Goal: Check status: Verify the current state of an ongoing process or item

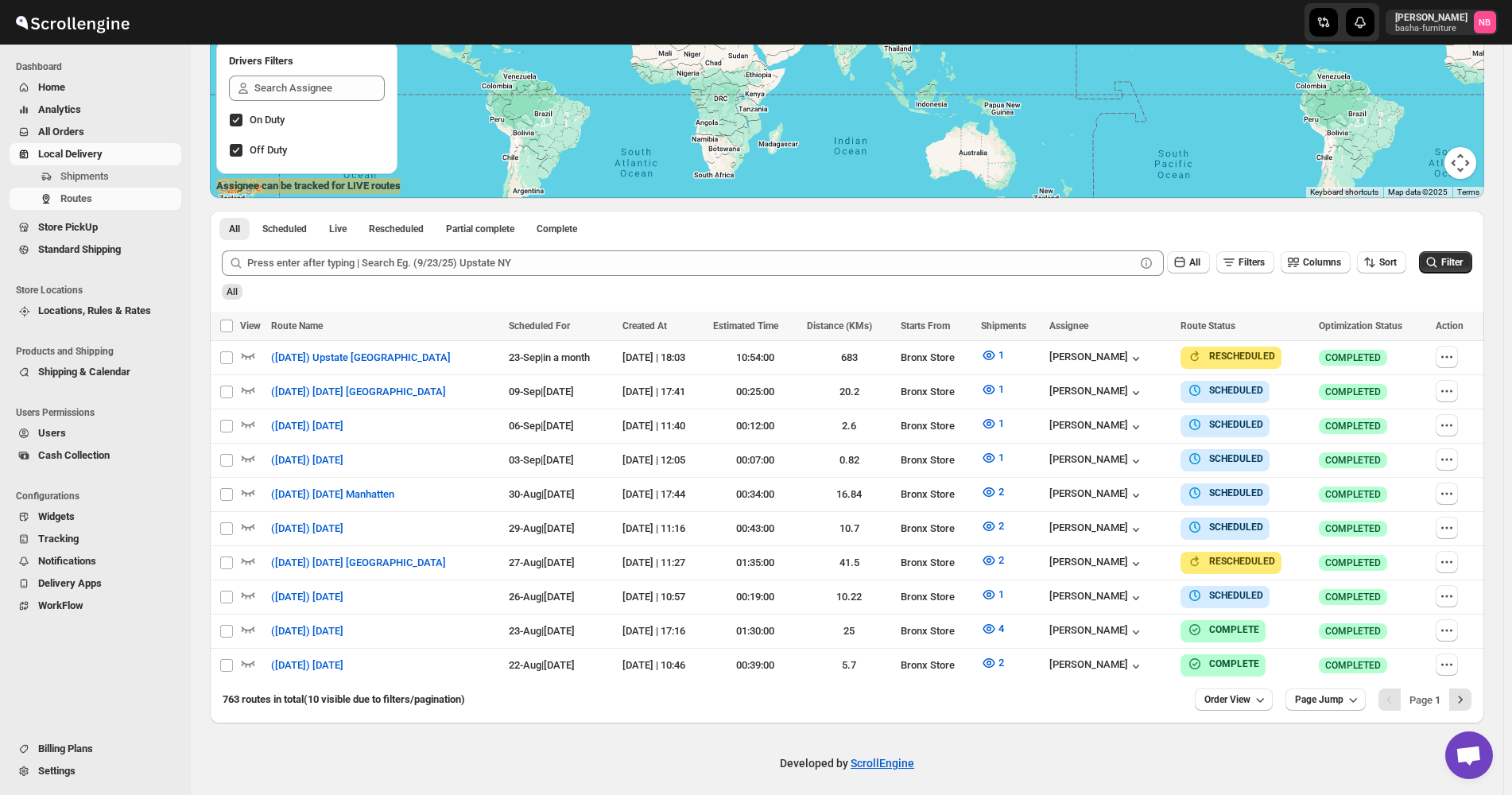
scroll to position [273, 0]
click at [1440, 264] on icon "submit" at bounding box center [1431, 262] width 16 height 16
click at [1004, 588] on span "1" at bounding box center [1002, 594] width 5 height 12
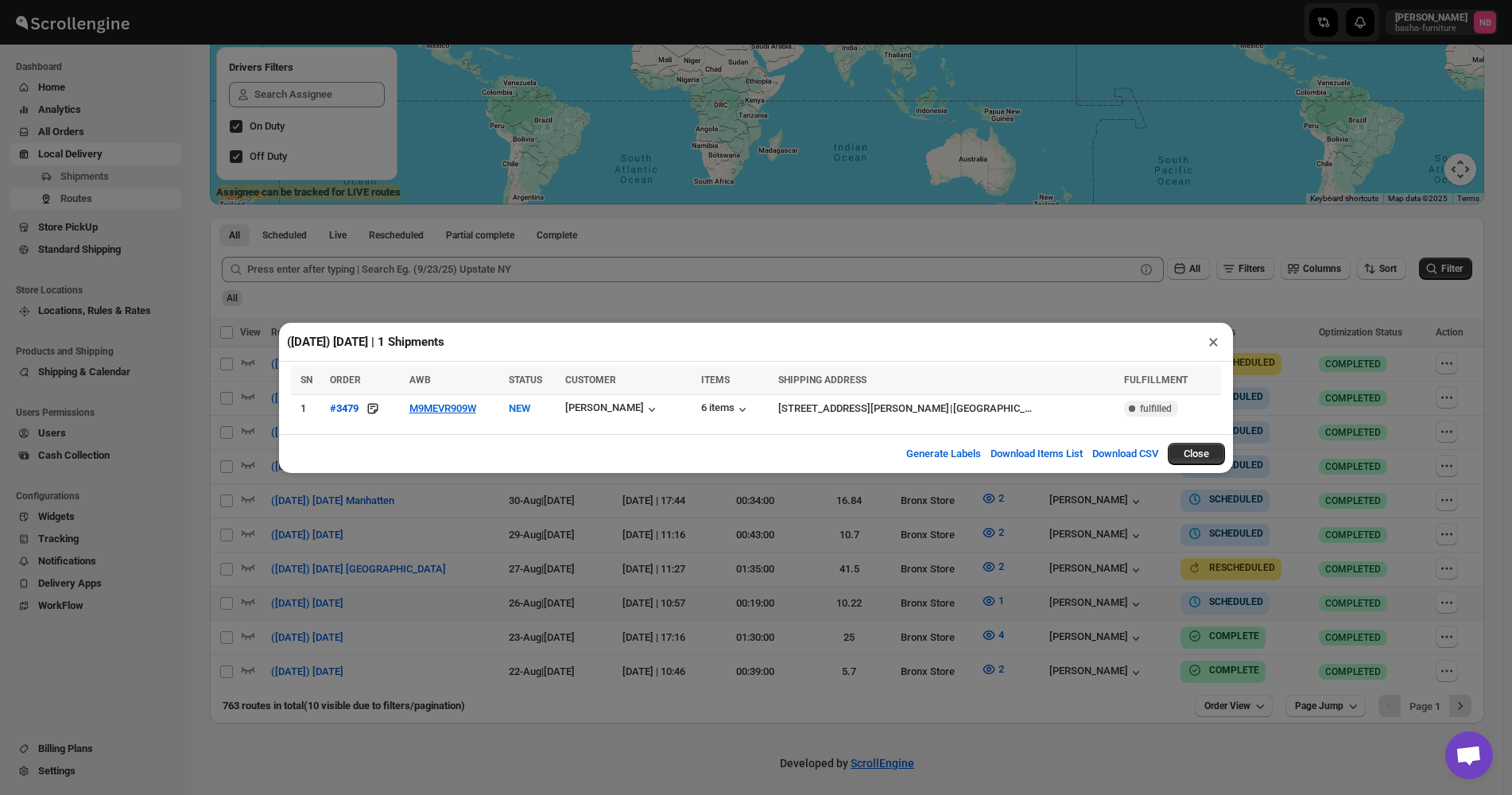
click at [1010, 557] on div "([DATE]) [DATE] | 1 Shipments × SN ORDER AWB STATUS CUSTOMER ITEMS SHIPPING ADD…" at bounding box center [756, 398] width 1512 height 795
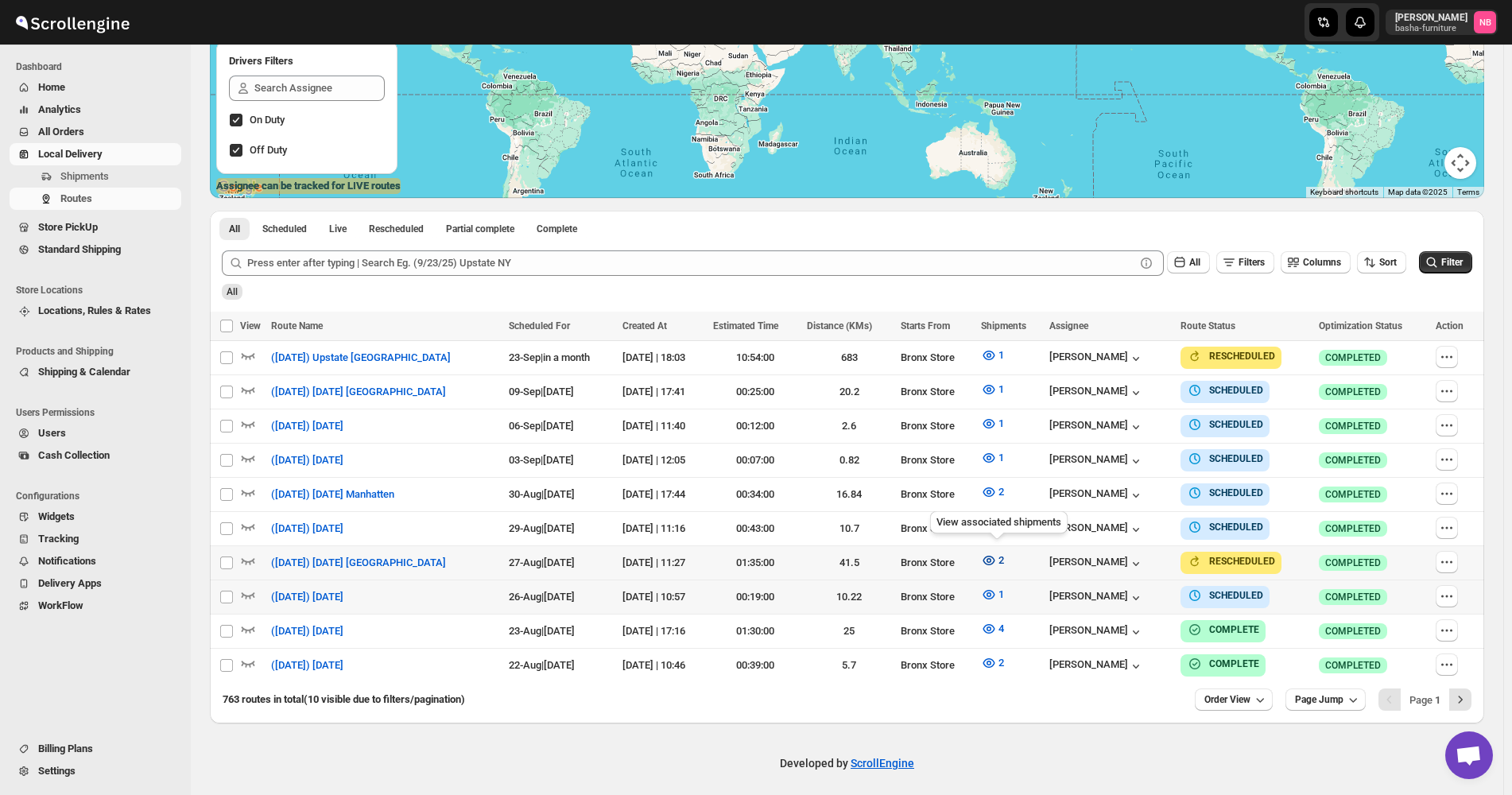
click at [989, 558] on icon "button" at bounding box center [989, 560] width 16 height 16
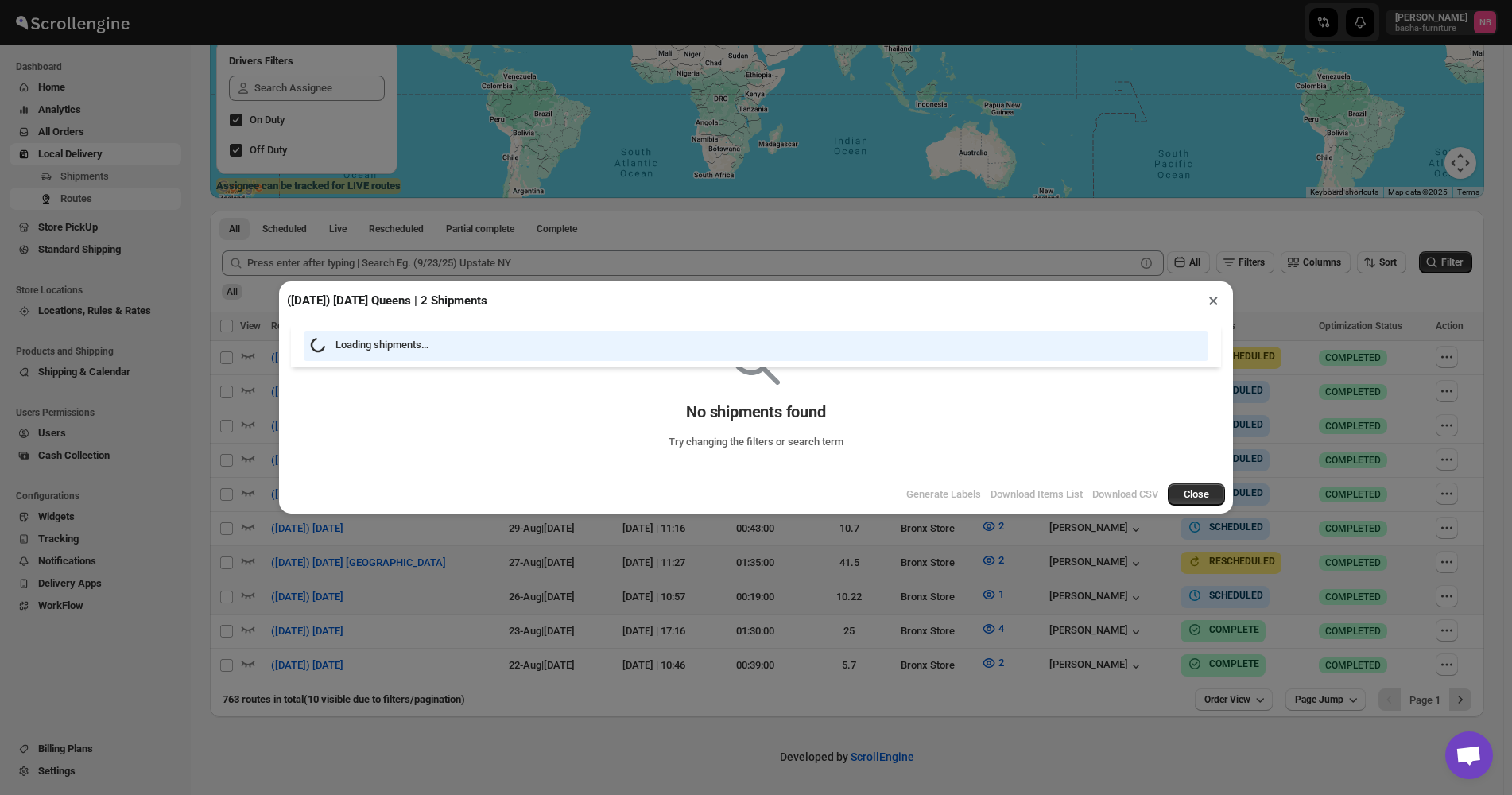
scroll to position [267, 0]
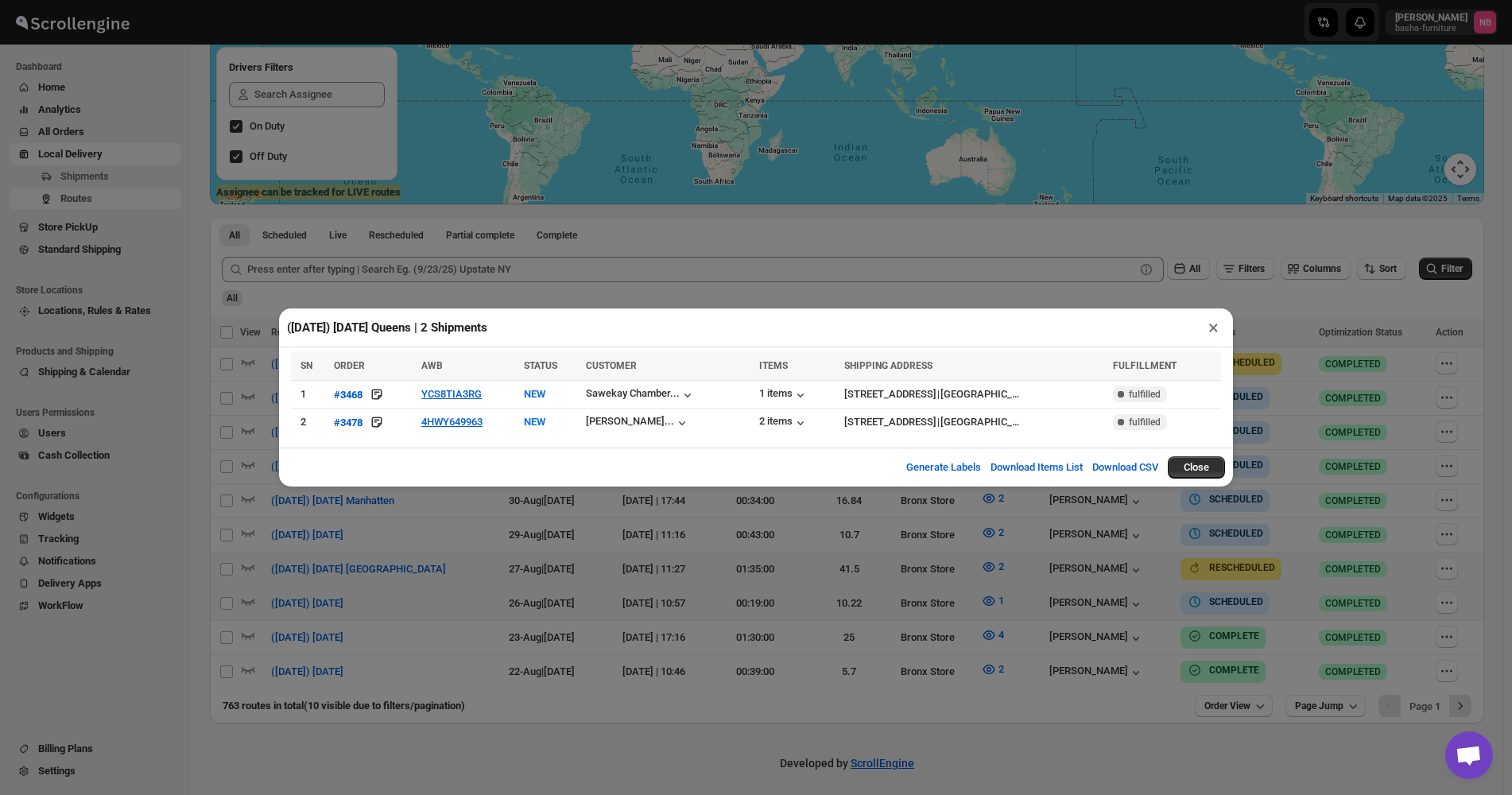
click at [1347, 342] on div "([DATE]) [DATE] Queens | 2 Shipments × SN ORDER AWB STATUS CUSTOMER ITEMS SHIPP…" at bounding box center [756, 398] width 1512 height 795
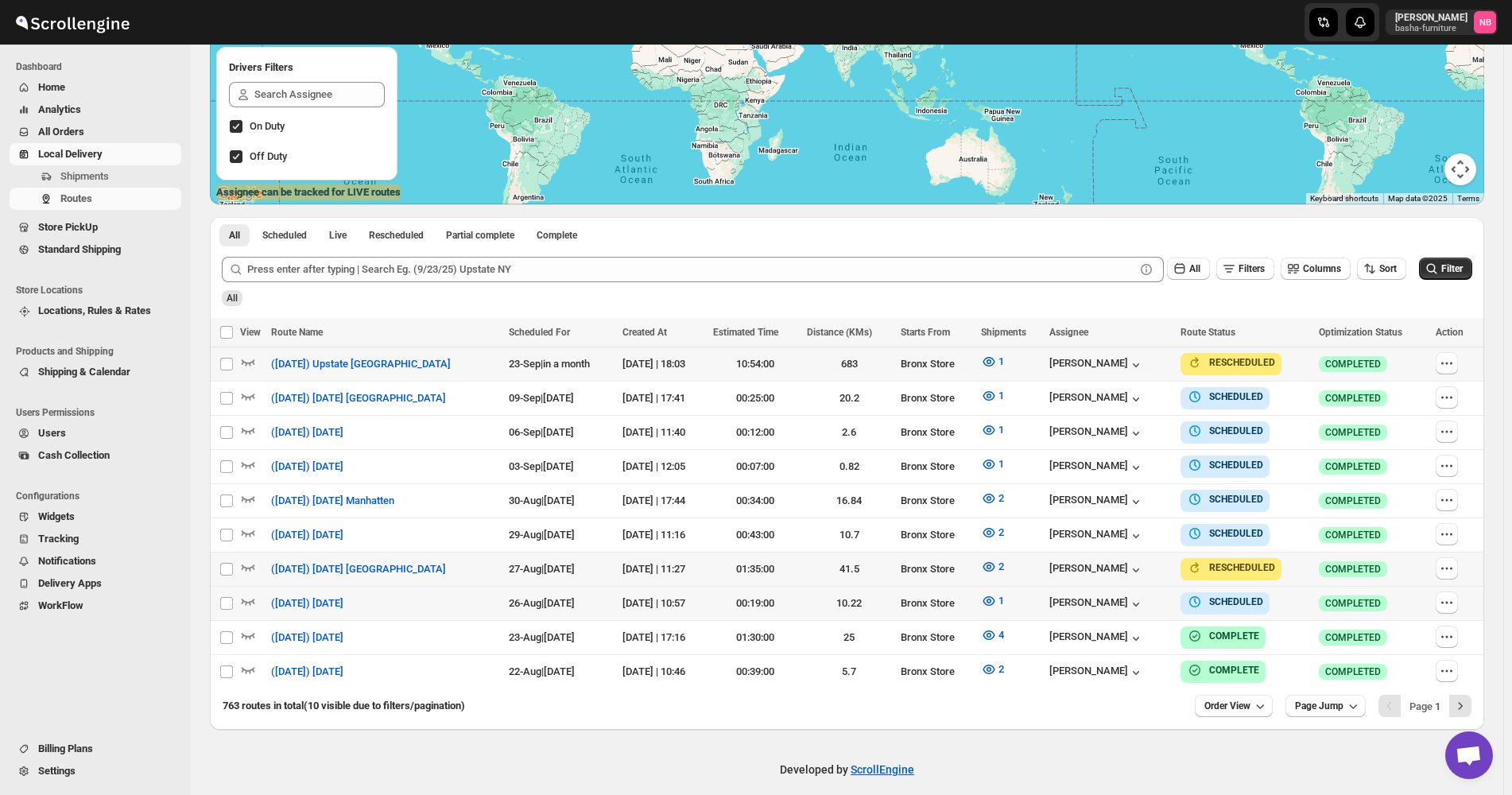
scroll to position [273, 0]
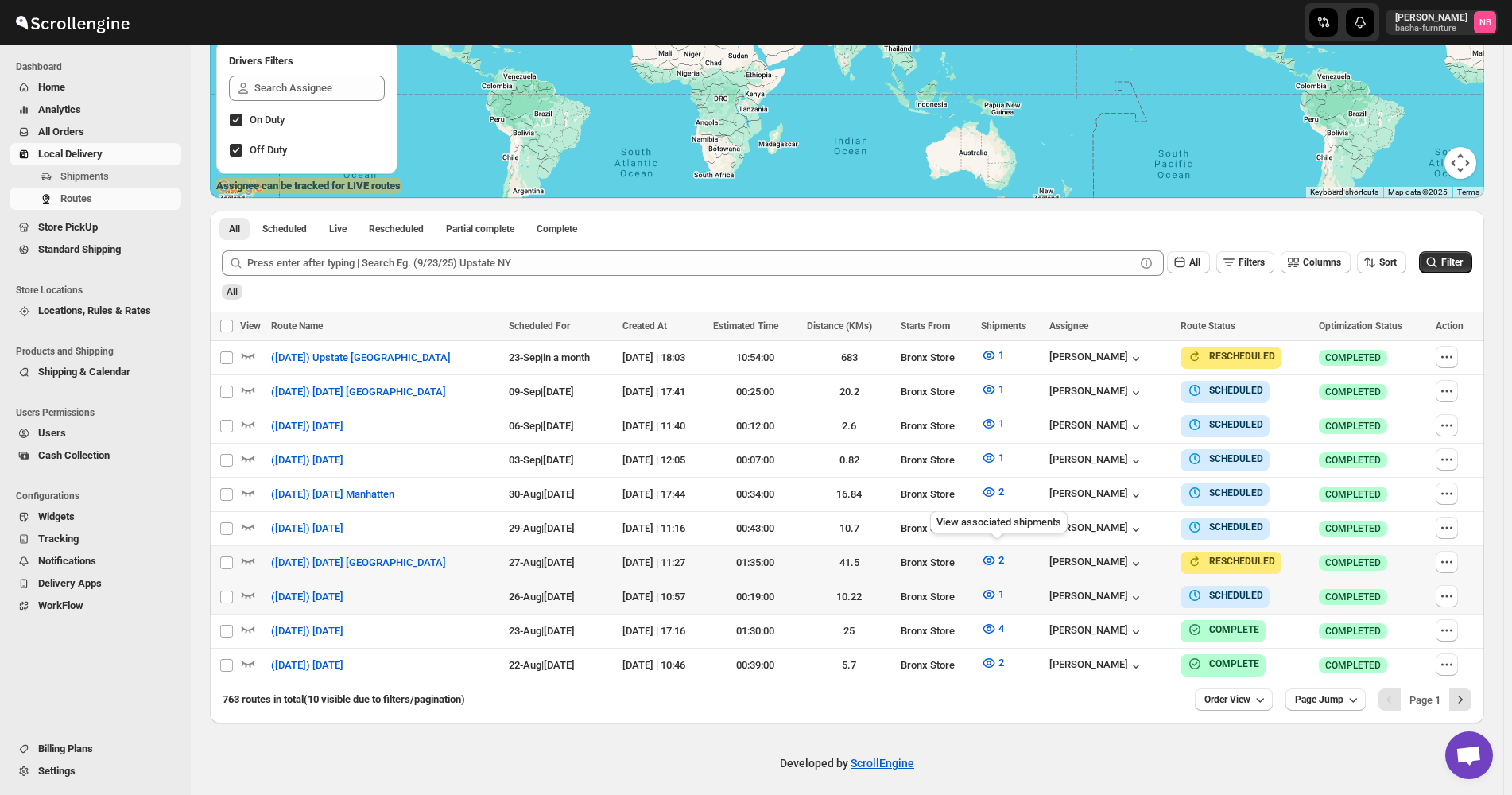
click at [991, 569] on td "2" at bounding box center [1010, 562] width 69 height 34
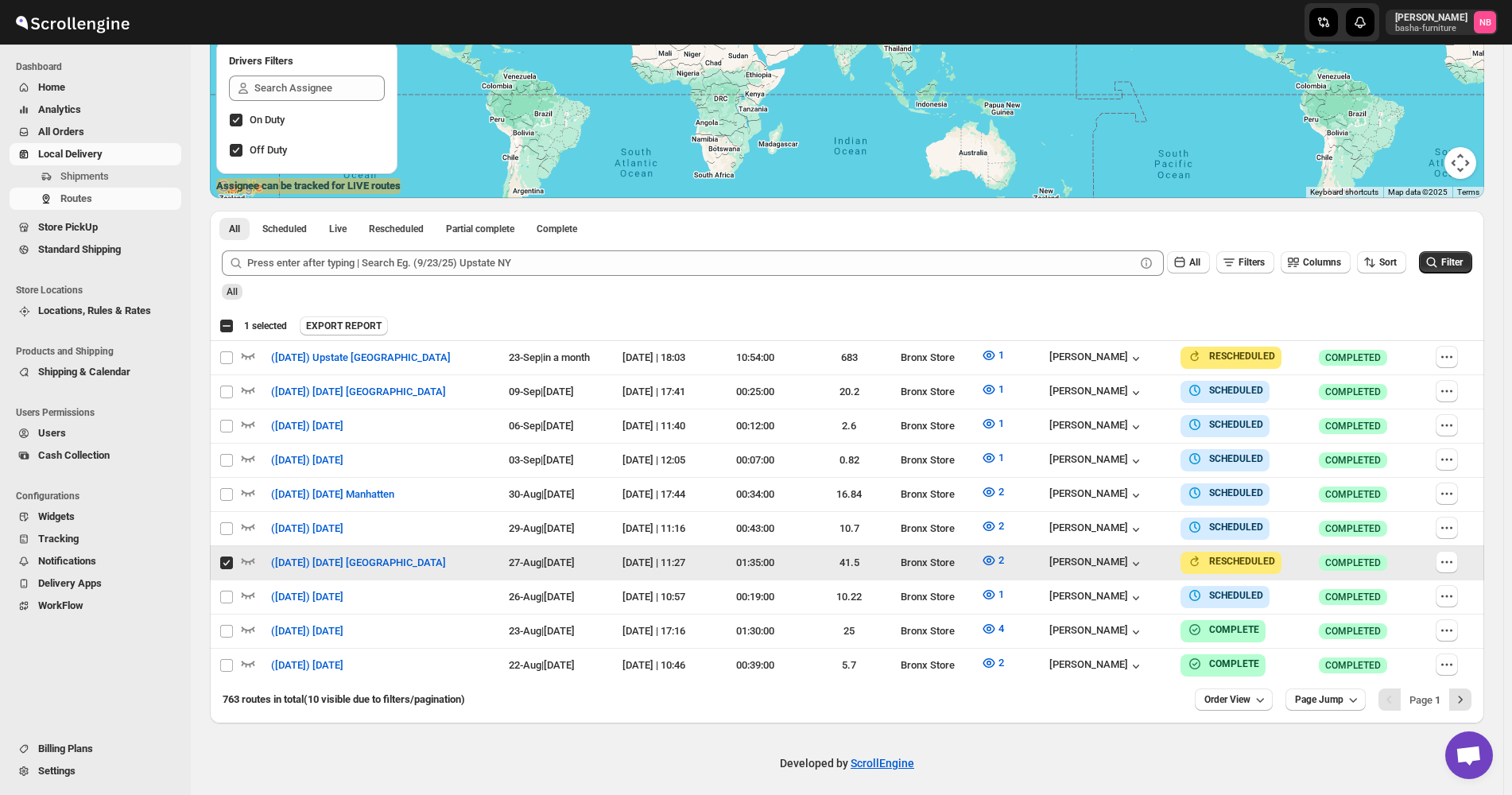
click at [223, 557] on input "Select route" at bounding box center [226, 562] width 13 height 13
checkbox input "false"
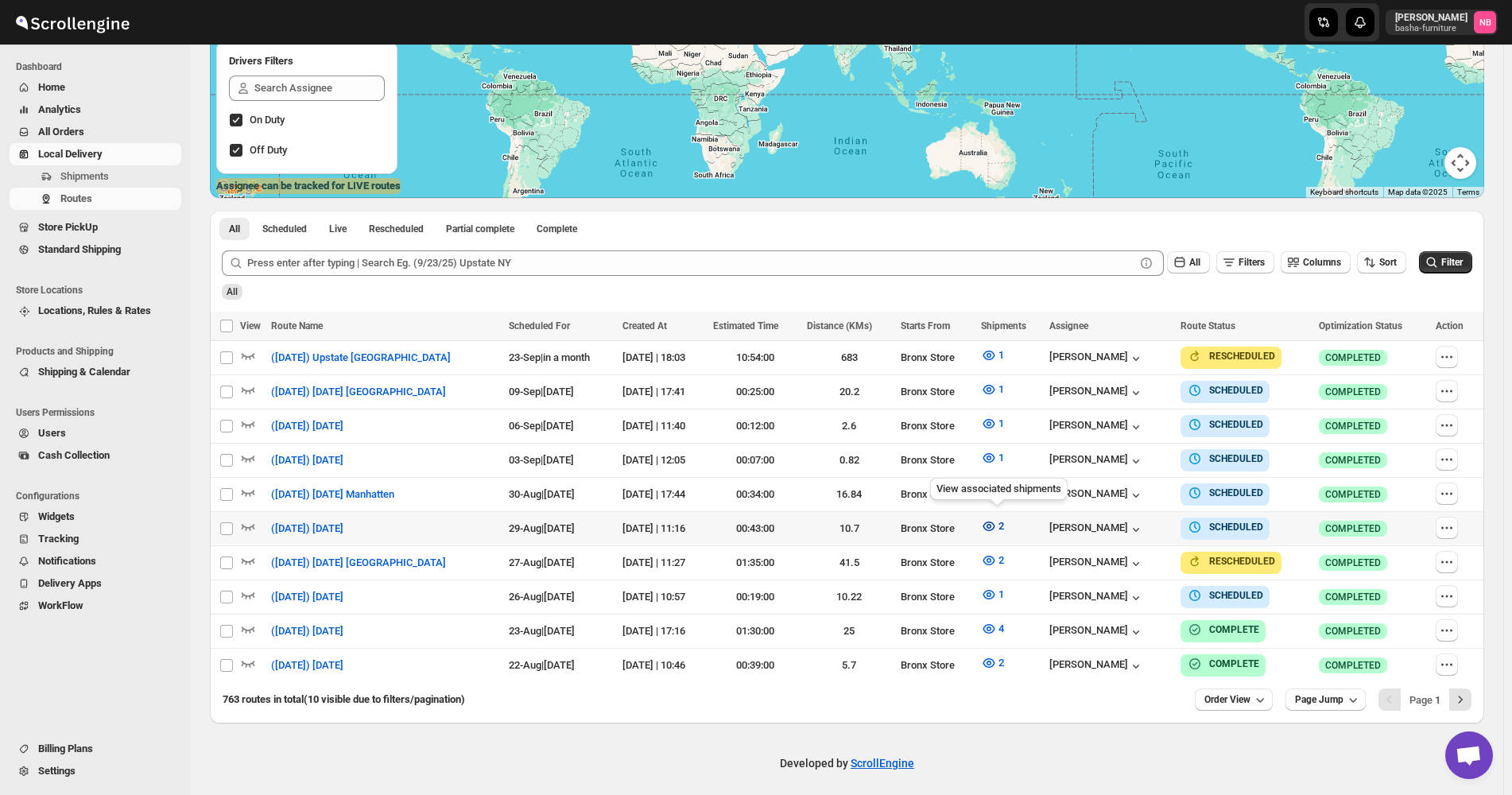
click at [1004, 528] on span "2" at bounding box center [1002, 525] width 5 height 12
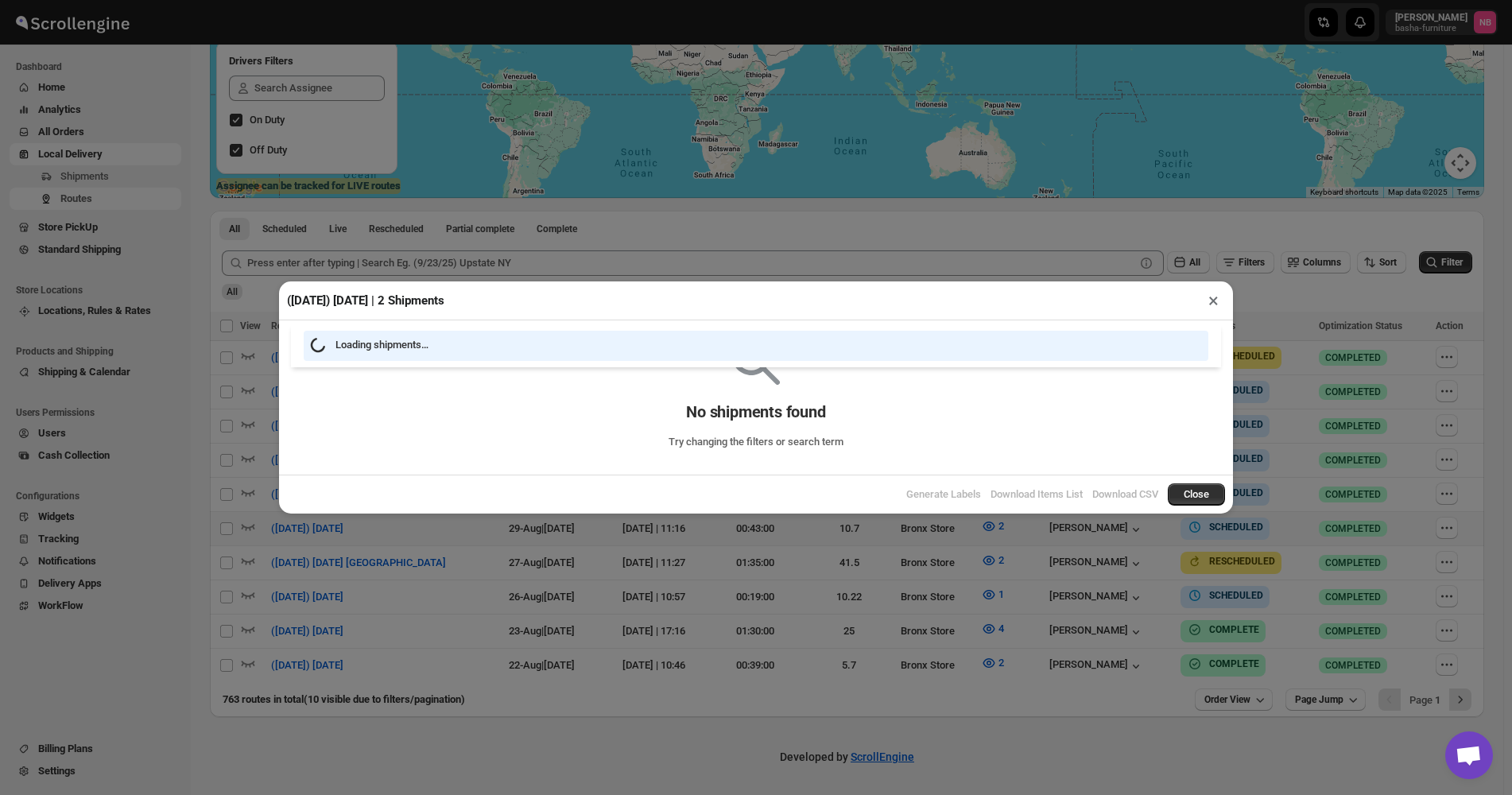
scroll to position [267, 0]
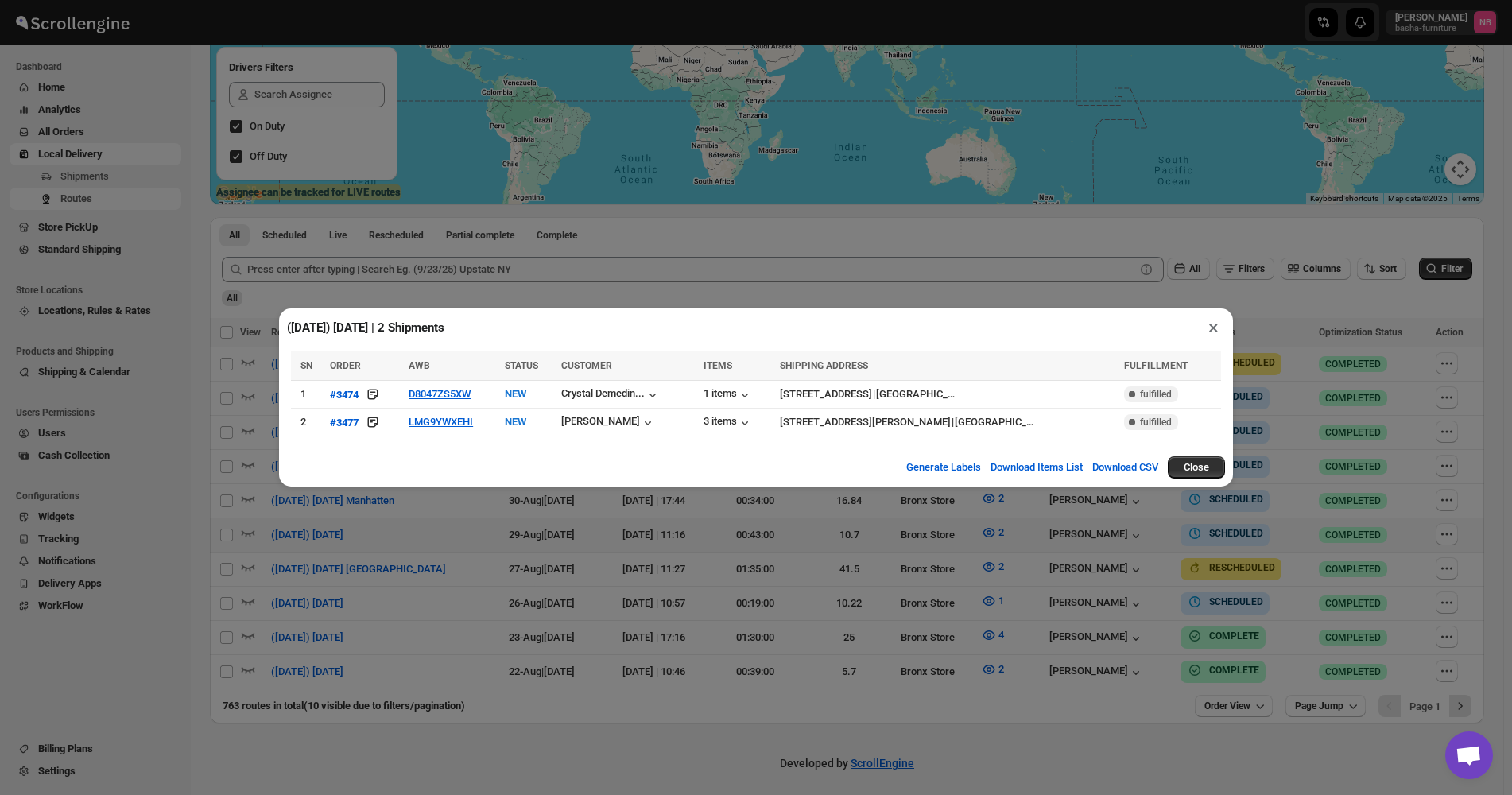
click at [531, 526] on div "([DATE]) [DATE] | 2 Shipments × SN ORDER AWB STATUS CUSTOMER ITEMS SHIPPING ADD…" at bounding box center [756, 398] width 1512 height 795
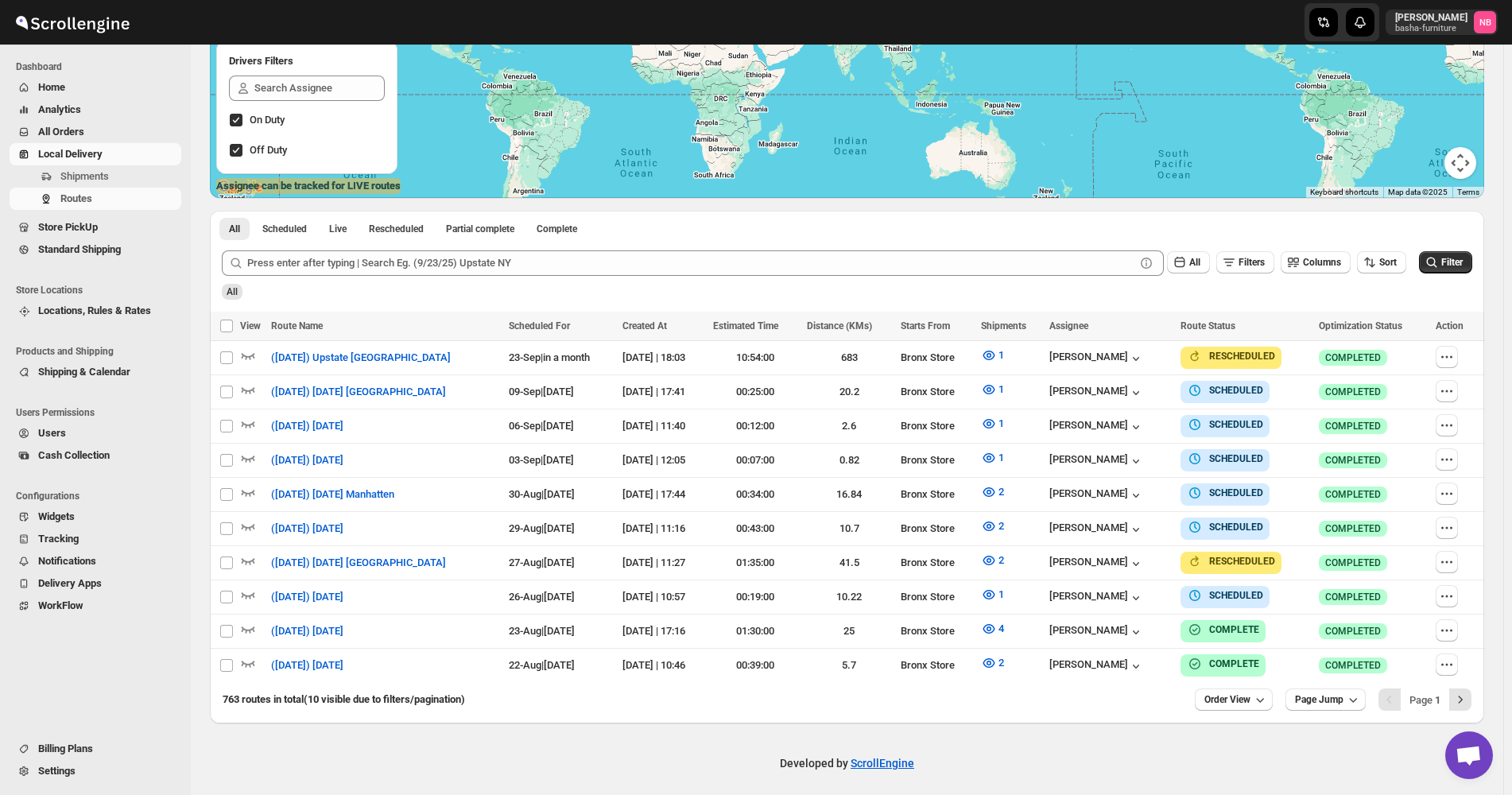
click at [1410, 287] on div "All" at bounding box center [846, 286] width 1254 height 27
click at [1004, 594] on span "1" at bounding box center [1002, 594] width 5 height 12
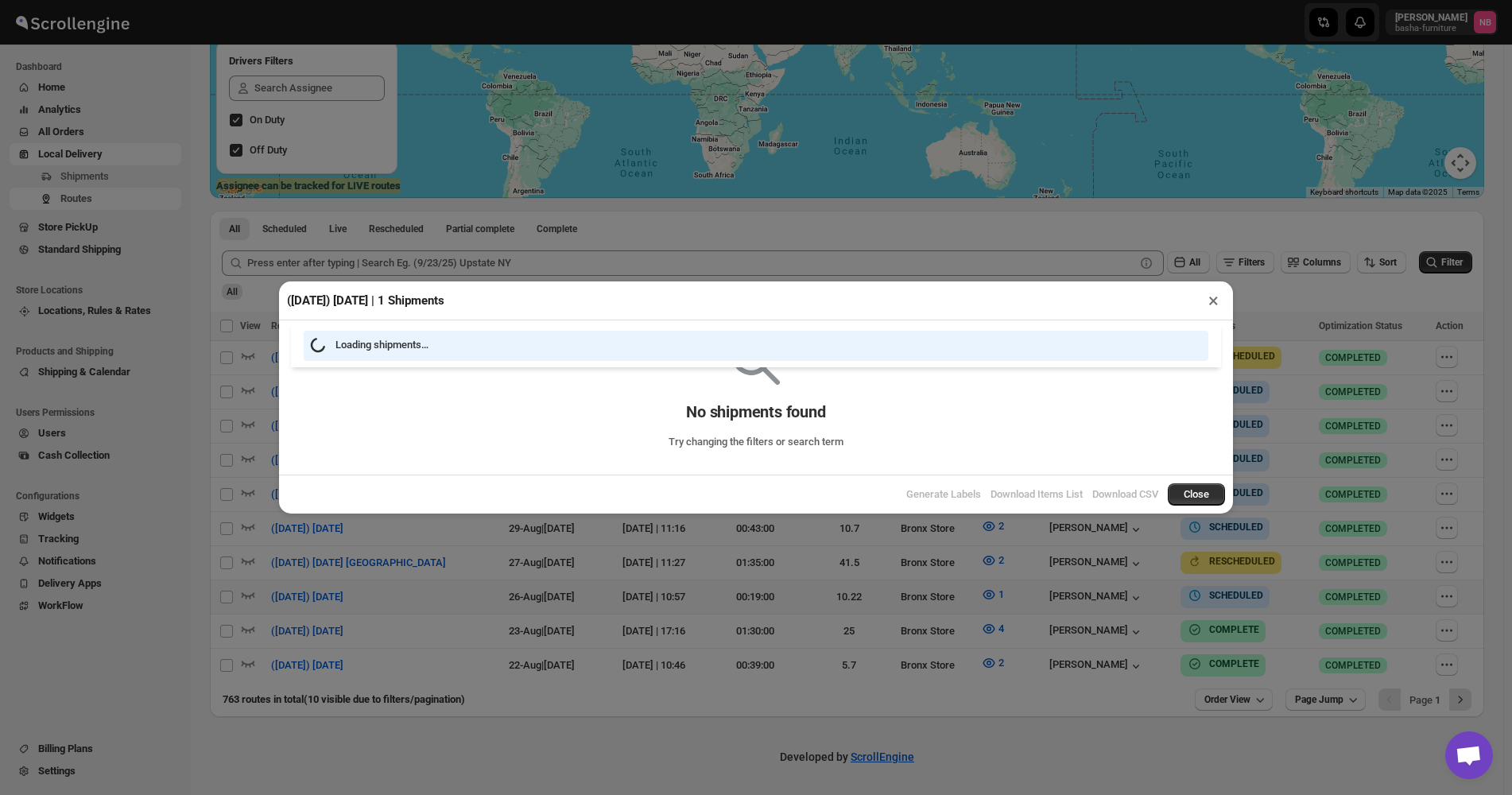
scroll to position [267, 0]
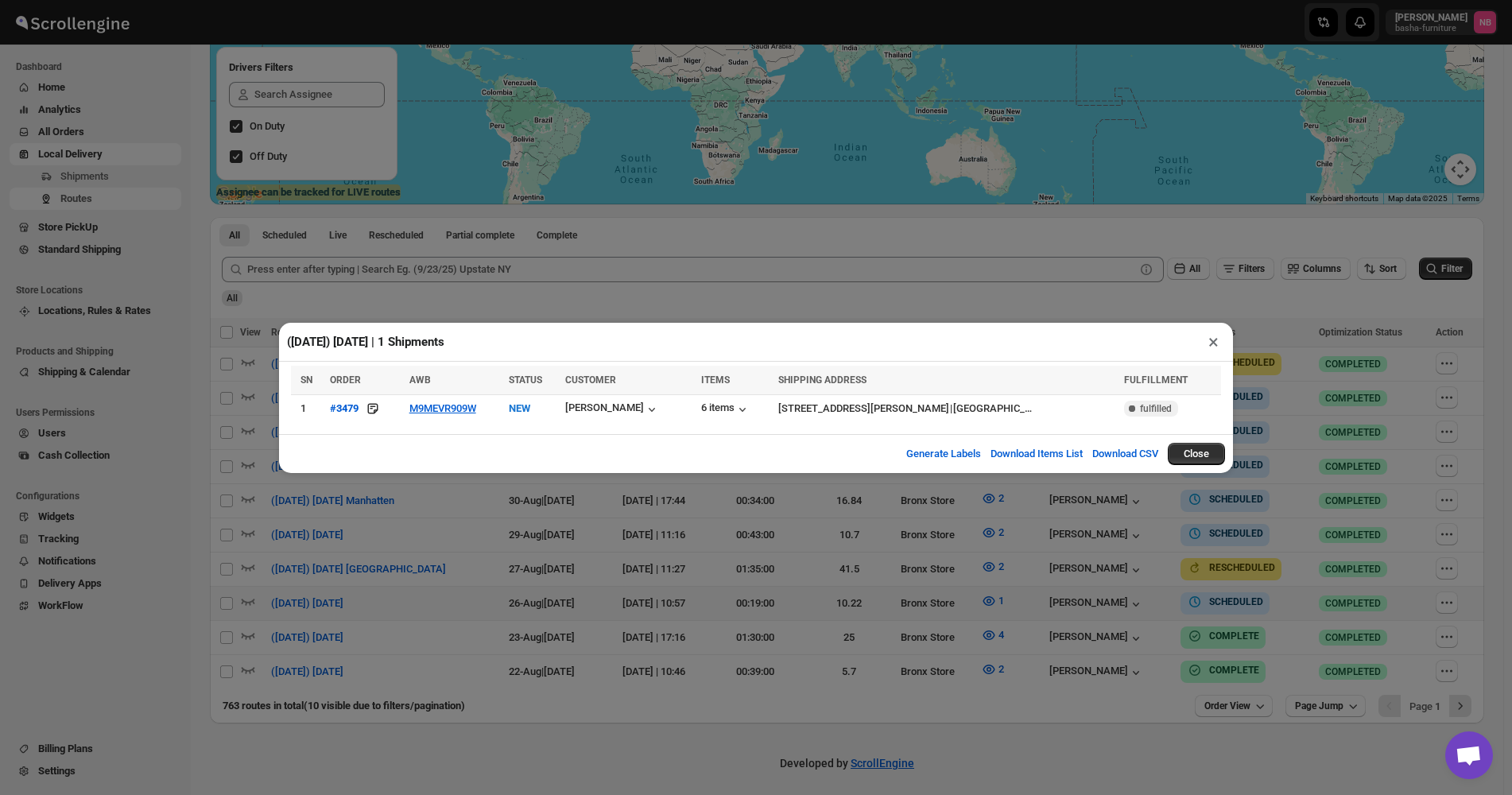
click at [466, 603] on div "([DATE]) [DATE] | 1 Shipments × SN ORDER AWB STATUS CUSTOMER ITEMS SHIPPING ADD…" at bounding box center [756, 398] width 1512 height 795
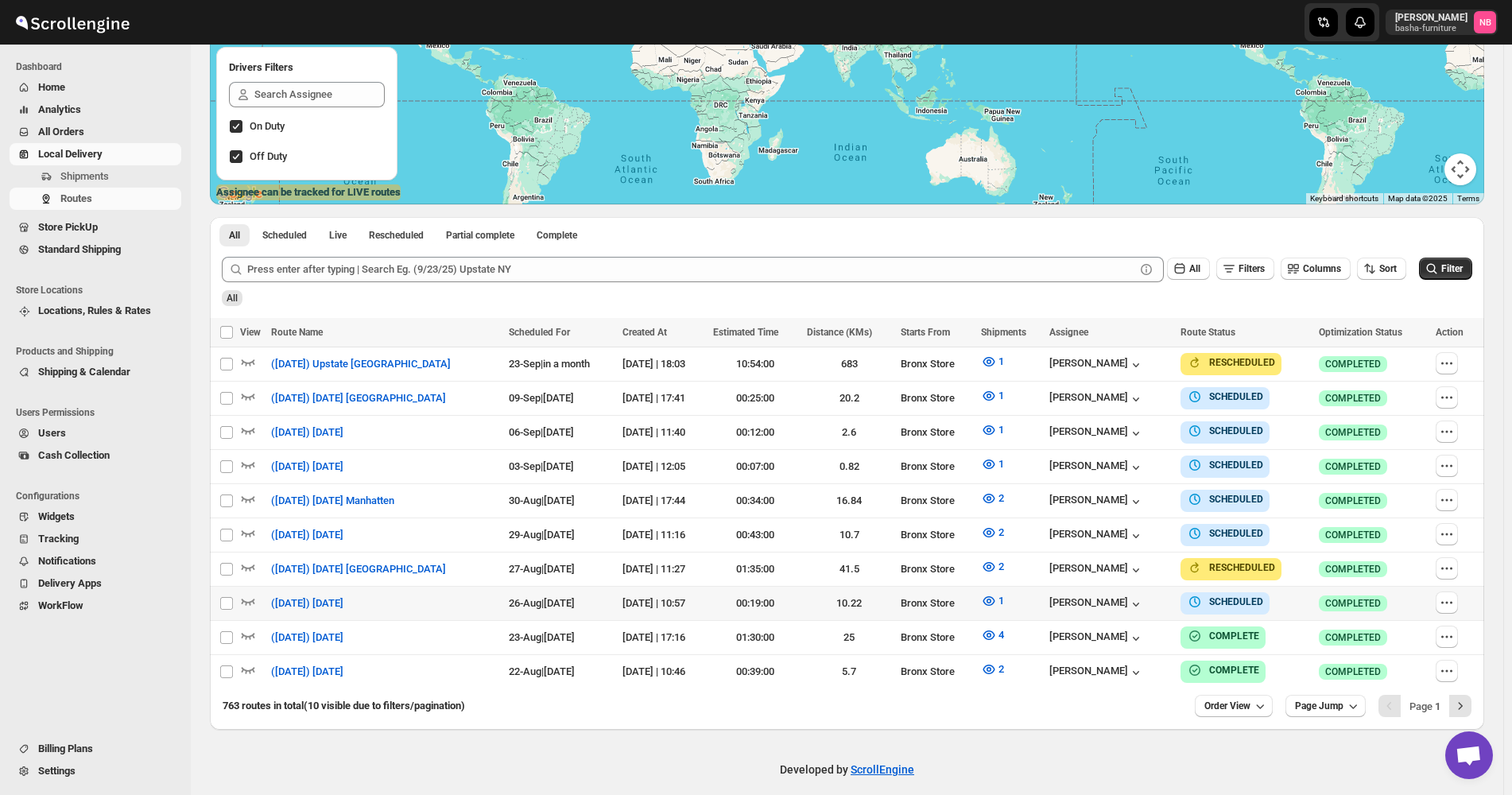
scroll to position [273, 0]
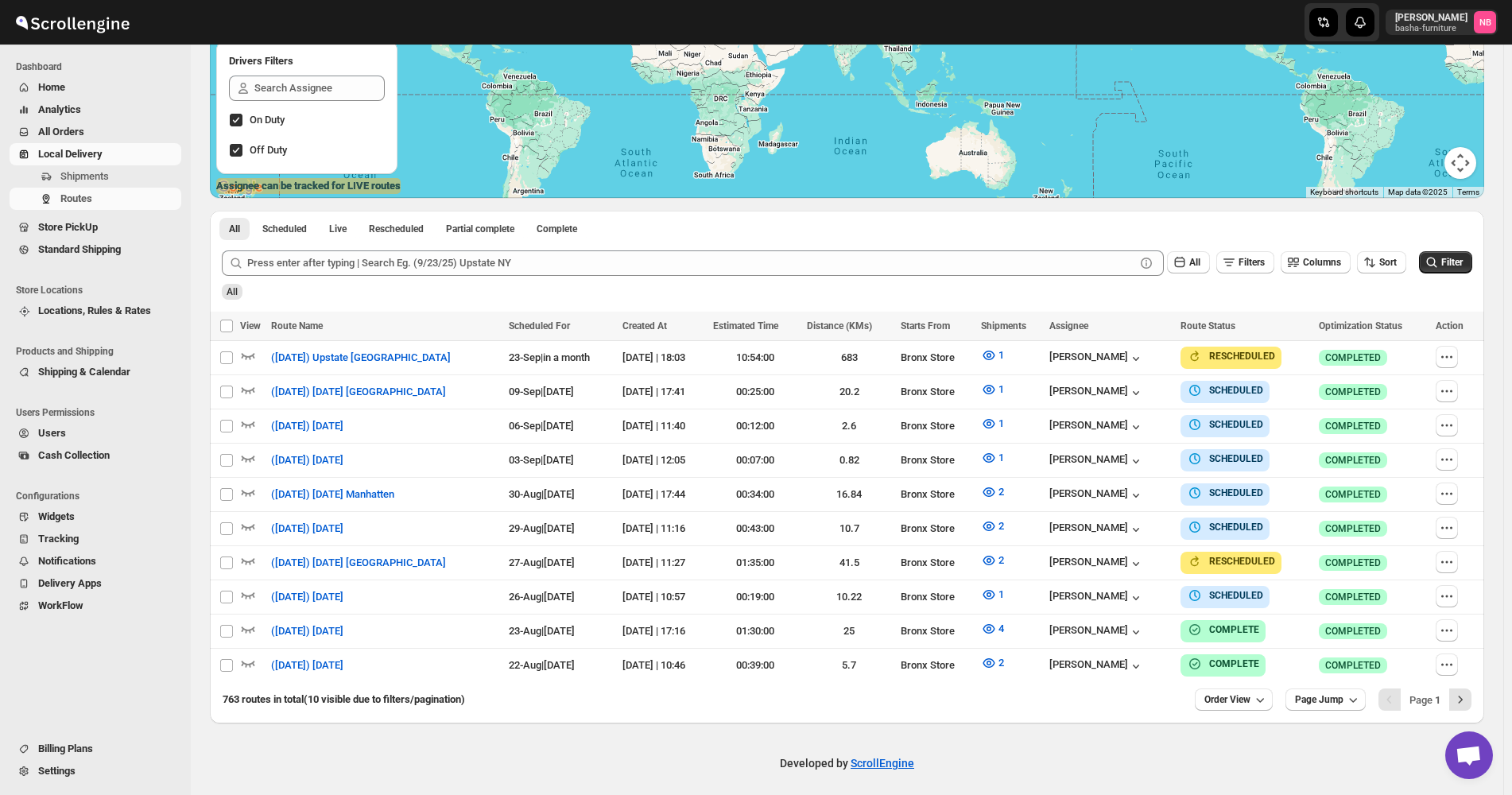
click at [1496, 584] on div "Routes. This page is ready Routes Allows you to create, view and edit routes. H…" at bounding box center [847, 246] width 1312 height 952
click at [997, 595] on icon "button" at bounding box center [989, 594] width 16 height 16
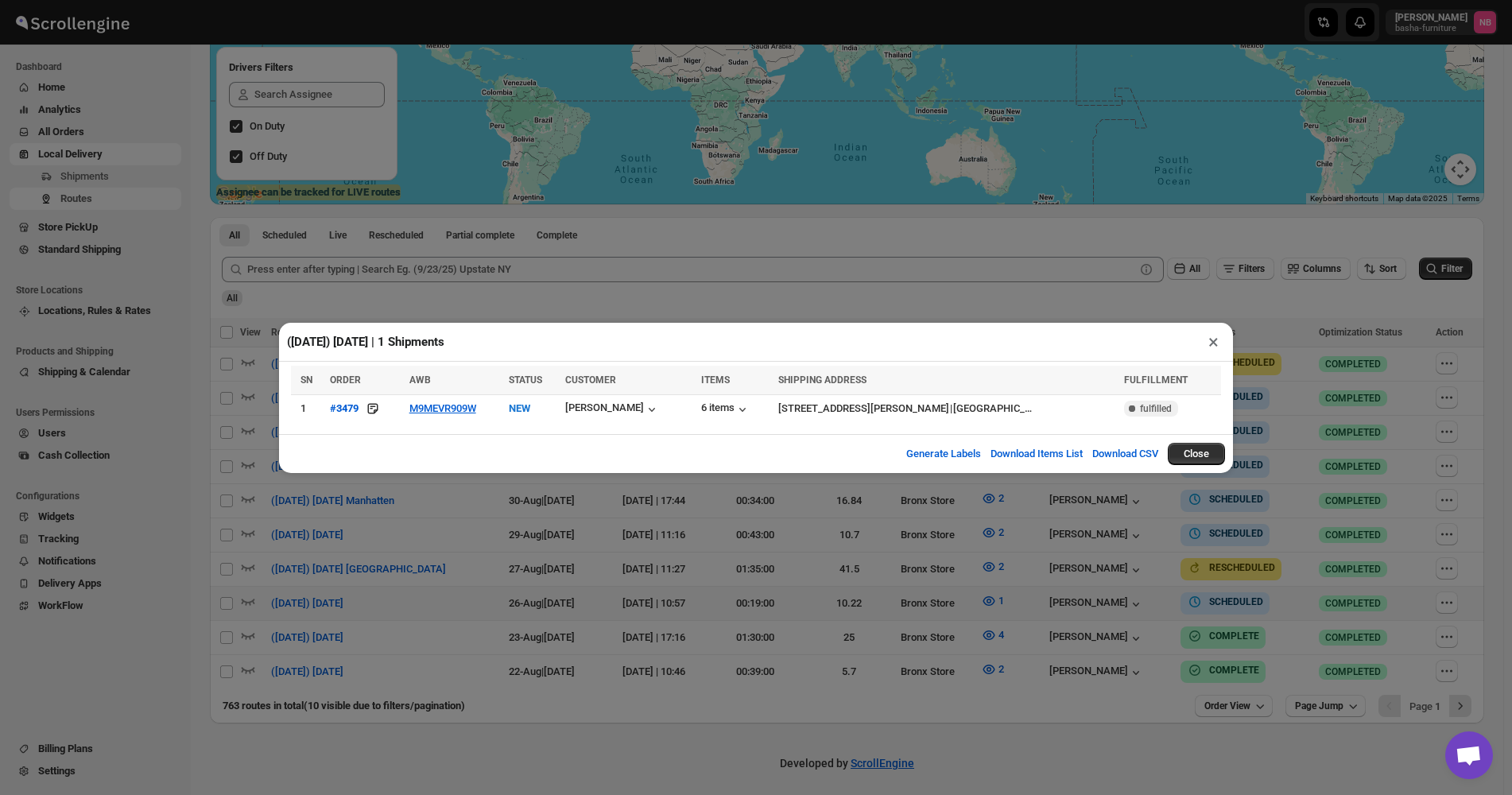
click at [812, 507] on div "([DATE]) [DATE] | 1 Shipments × SN ORDER AWB STATUS CUSTOMER ITEMS SHIPPING ADD…" at bounding box center [756, 398] width 1512 height 795
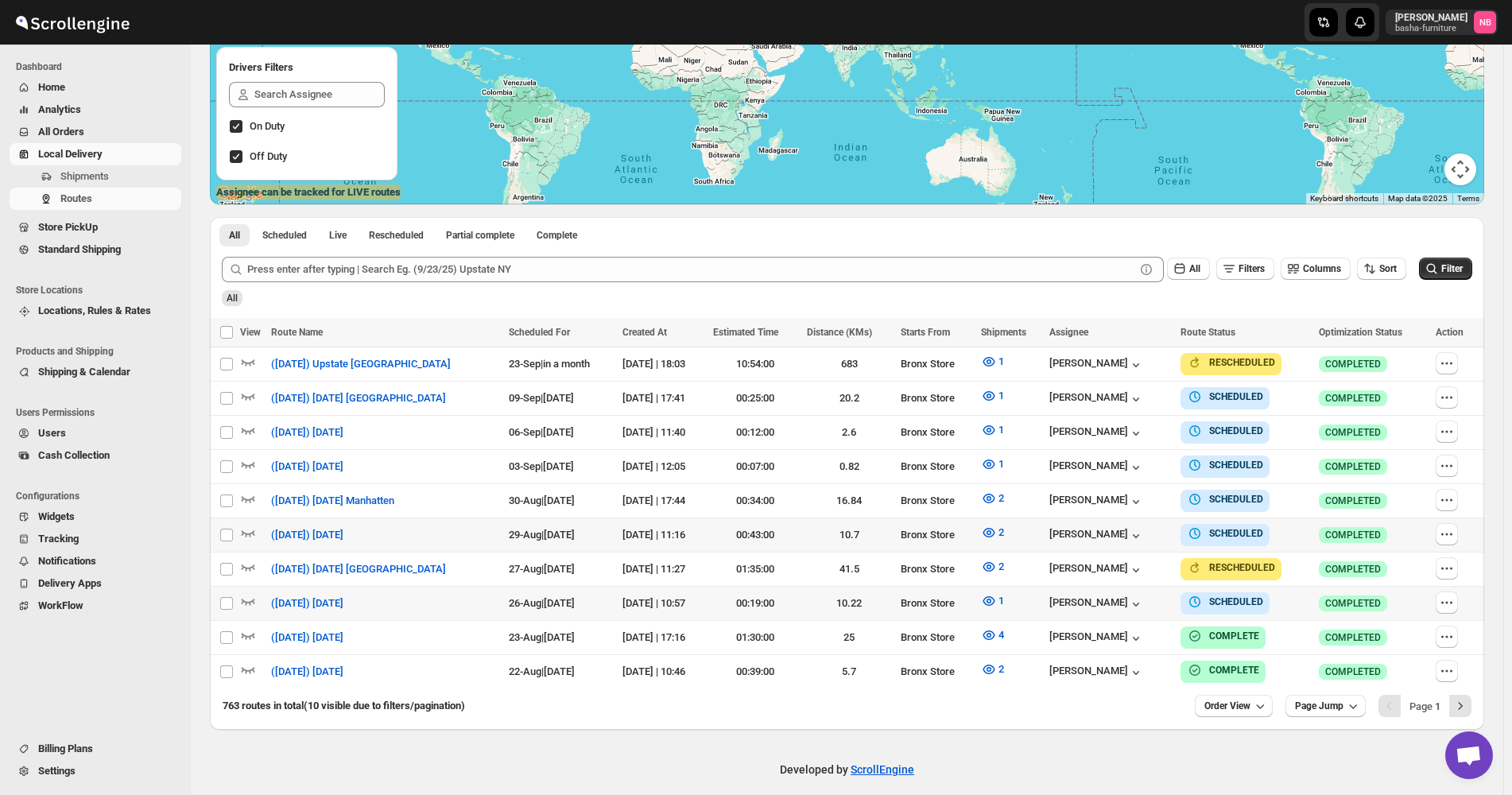
scroll to position [273, 0]
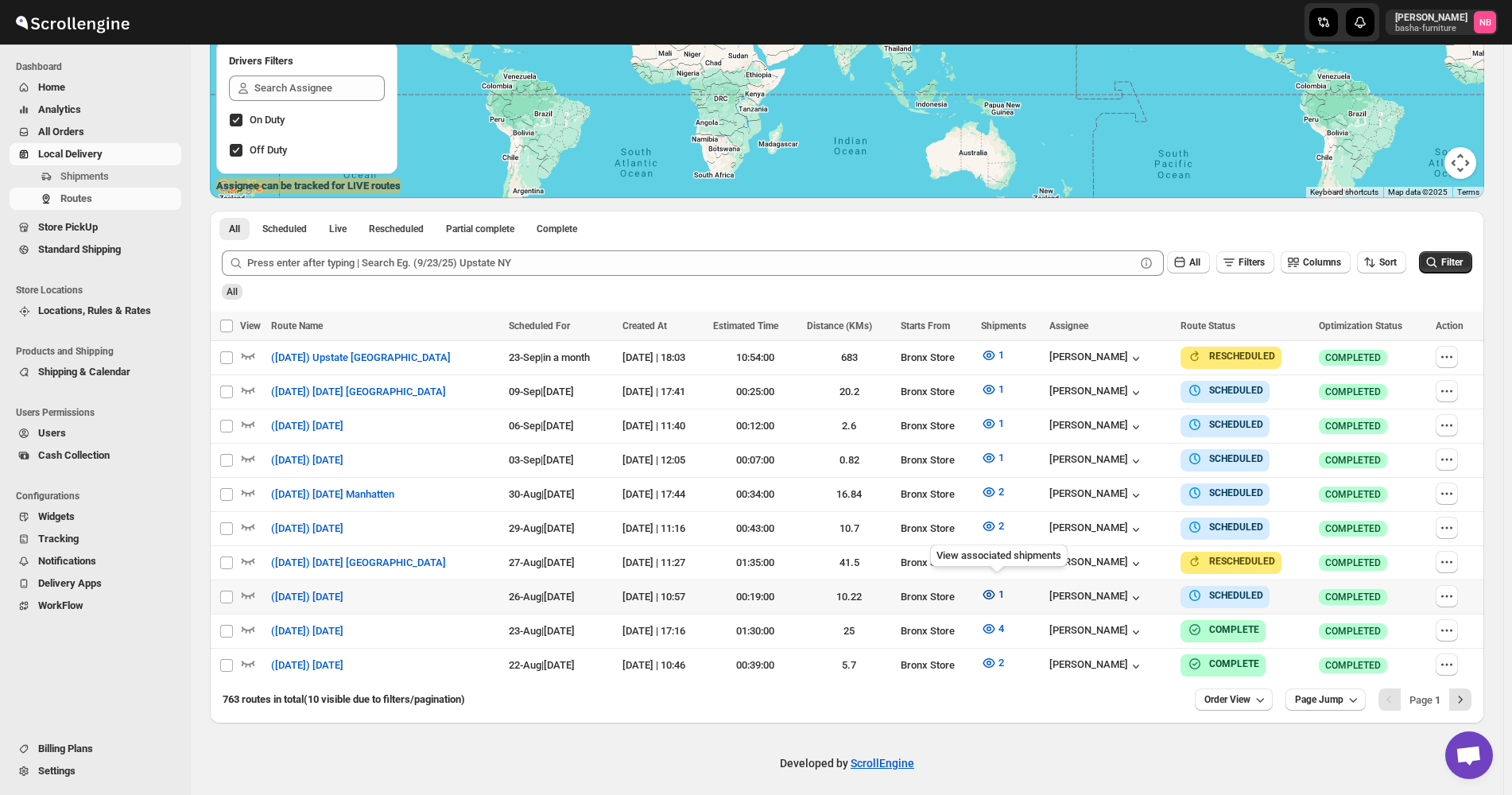
click at [995, 597] on button "1" at bounding box center [992, 594] width 42 height 26
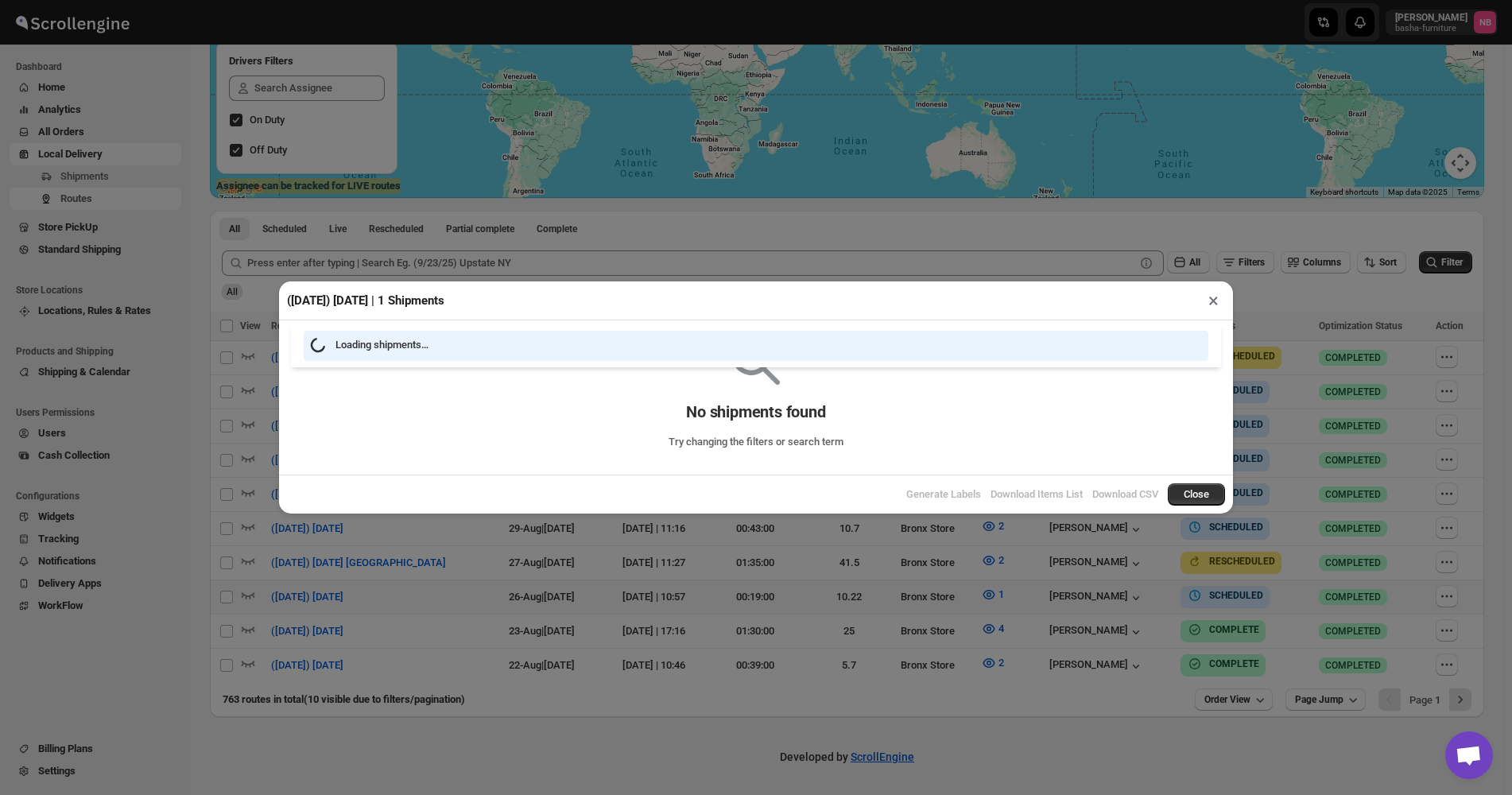
scroll to position [267, 0]
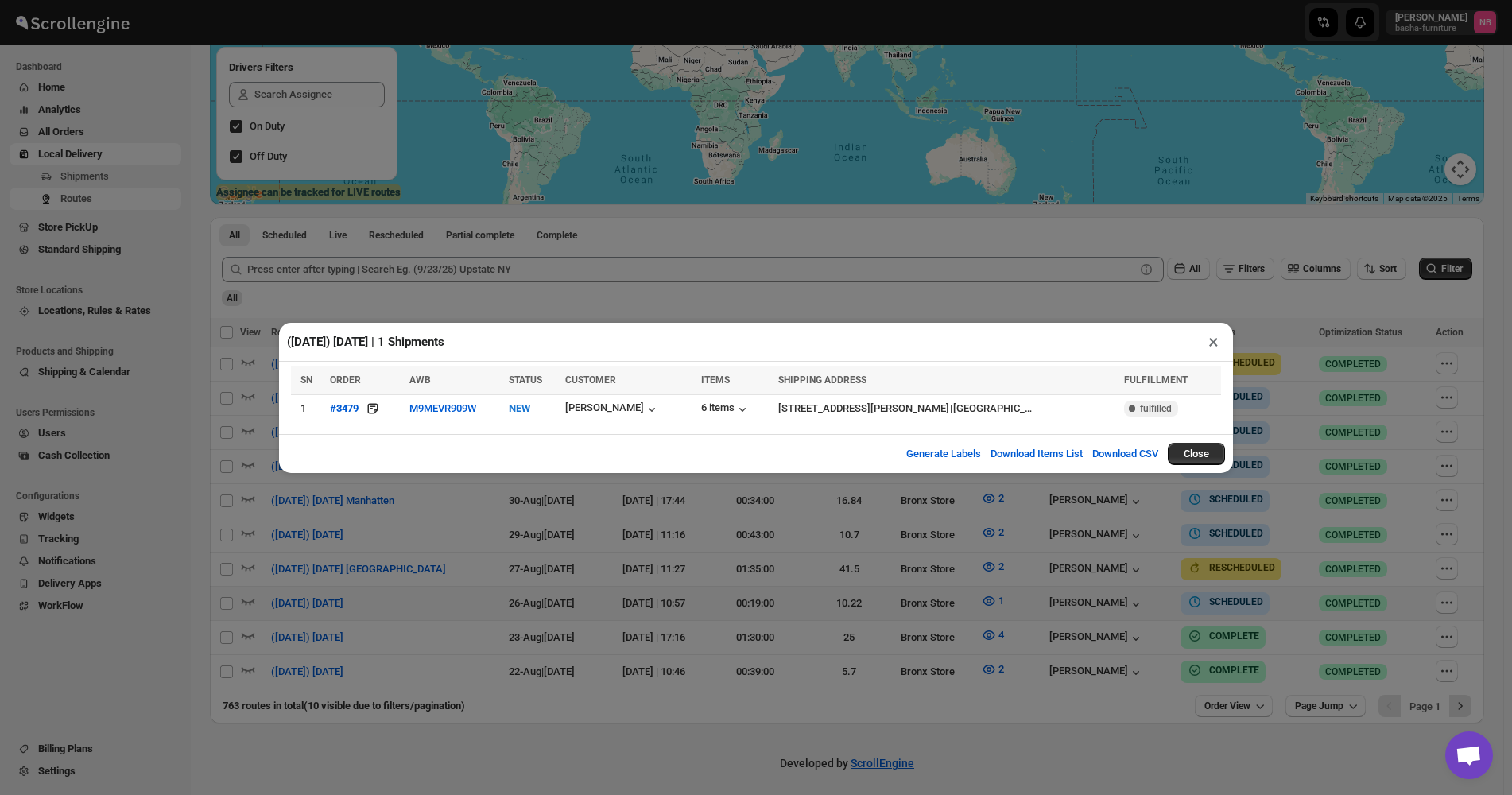
click at [928, 603] on div "([DATE]) [DATE] | 1 Shipments × SN ORDER AWB STATUS CUSTOMER ITEMS SHIPPING ADD…" at bounding box center [756, 398] width 1512 height 795
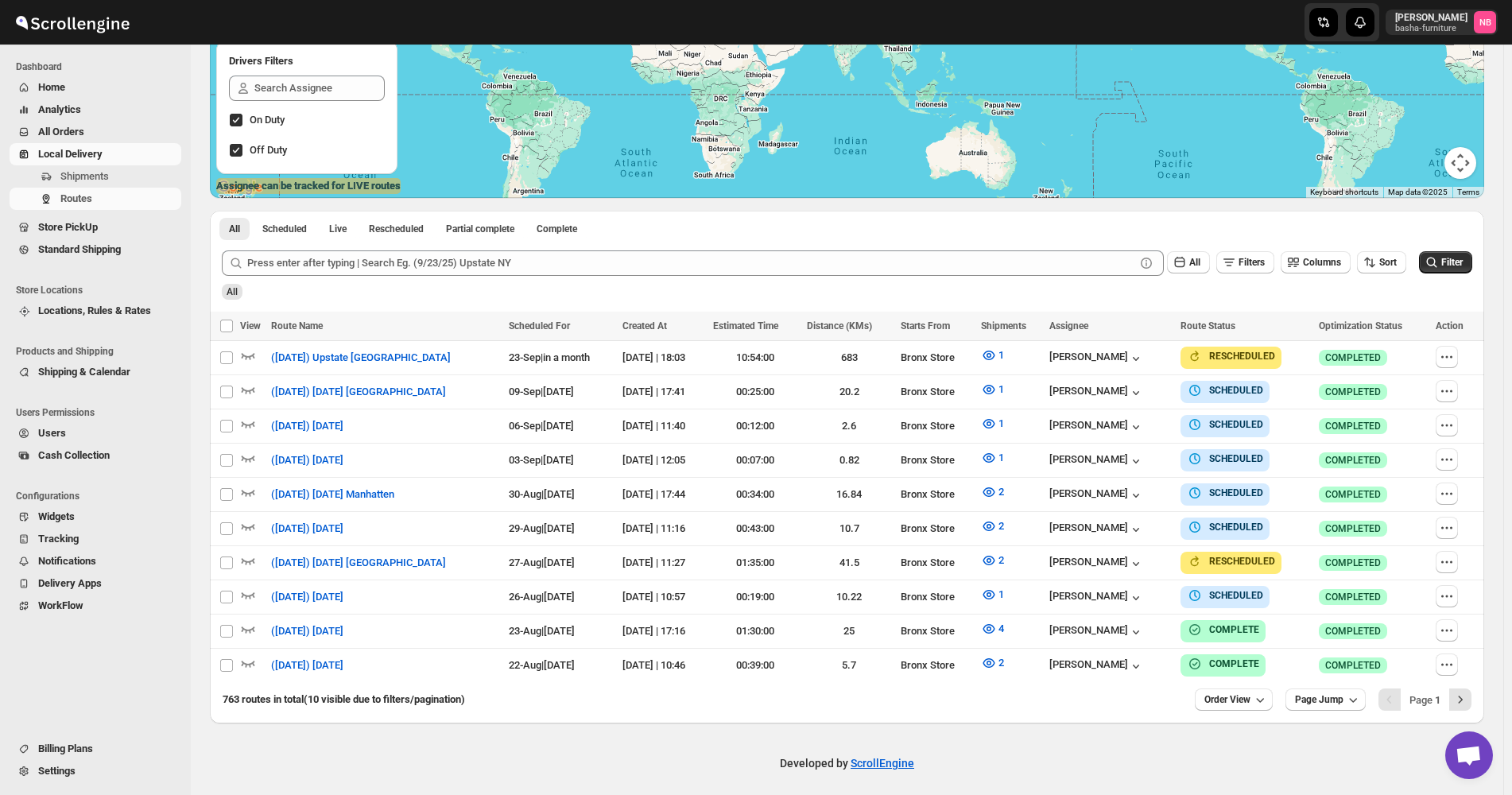
click at [1041, 699] on div "763 routes in total (10 visible due to filters/pagination) Order View Page Jump…" at bounding box center [840, 692] width 1262 height 35
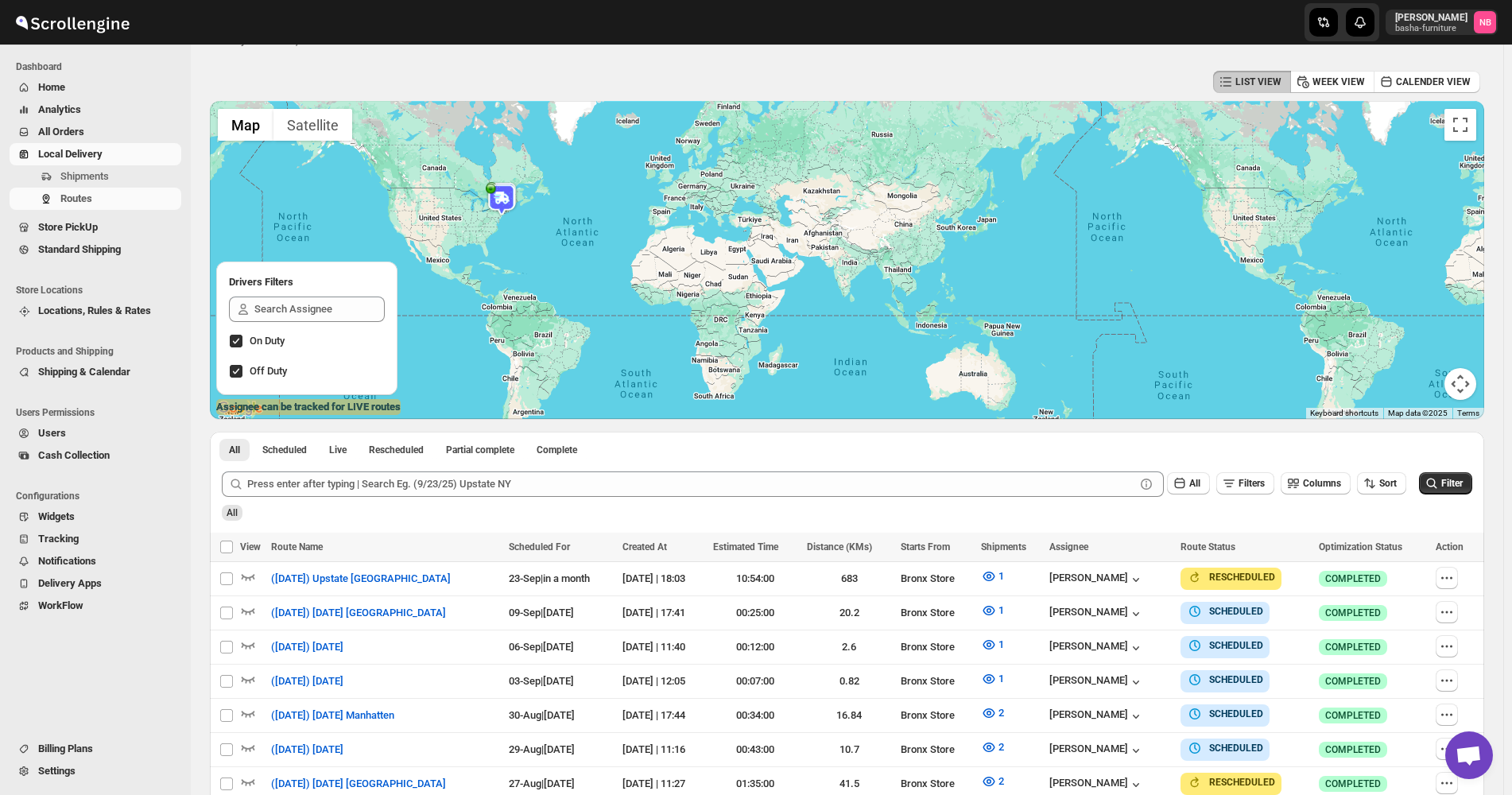
scroll to position [0, 0]
